Goal: Information Seeking & Learning: Learn about a topic

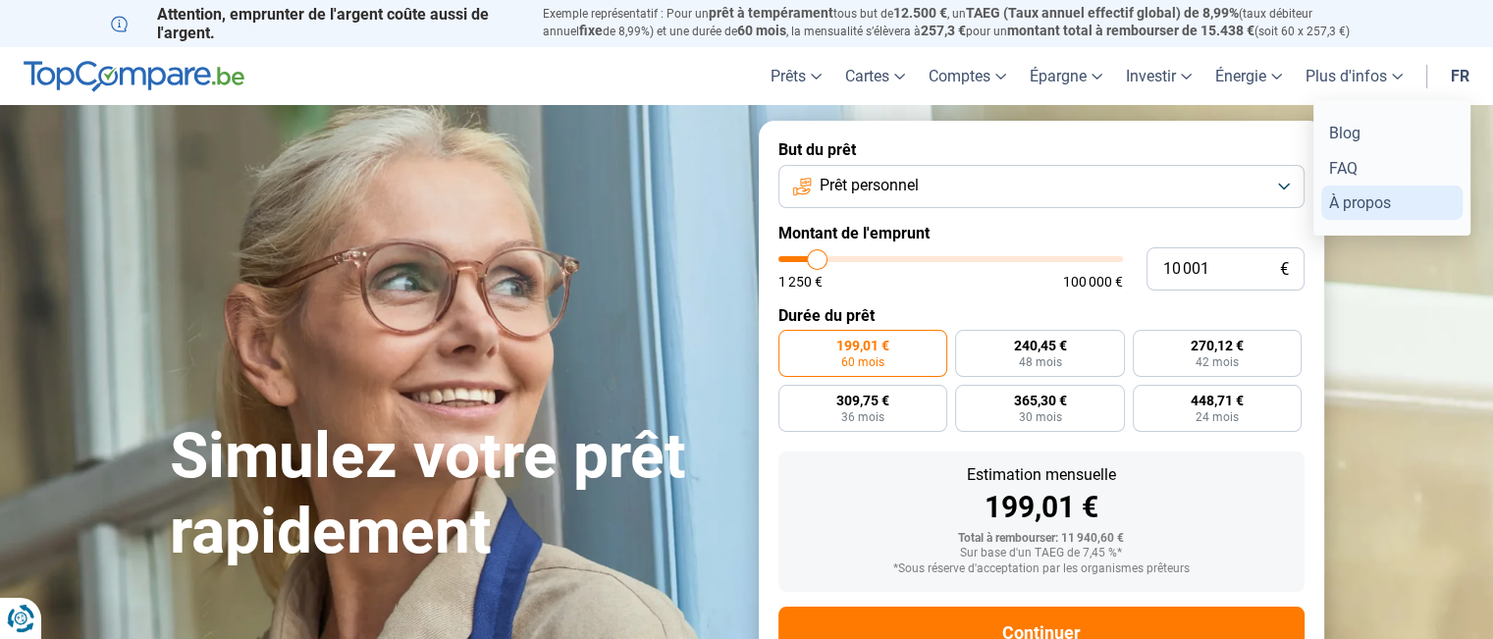
click at [1347, 203] on link "À propos" at bounding box center [1391, 202] width 141 height 34
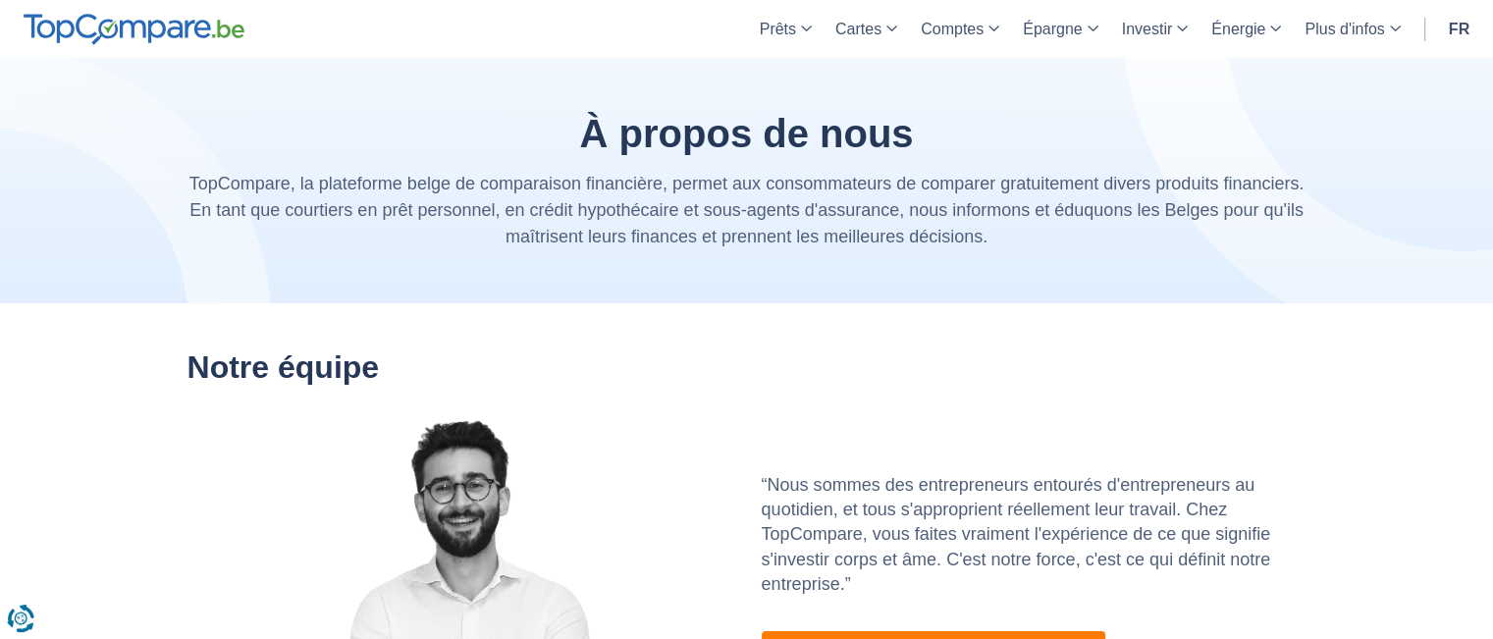
click at [970, 243] on p "TopCompare, la plateforme belge de comparaison financière, permet aux consommat…" at bounding box center [746, 210] width 1119 height 79
drag, startPoint x: 988, startPoint y: 240, endPoint x: 186, endPoint y: 183, distance: 803.9
click at [187, 183] on p "TopCompare, la plateforme belge de comparaison financière, permet aux consommat…" at bounding box center [746, 210] width 1119 height 79
copy p "TopCompare, la plateforme belge de comparaison financière, permet aux consommat…"
